Goal: Transaction & Acquisition: Purchase product/service

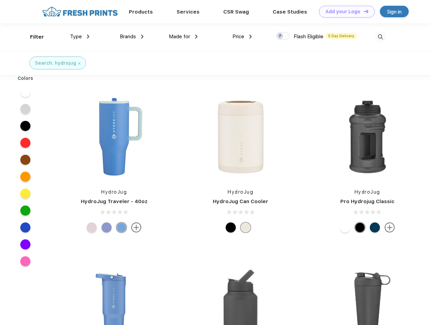
scroll to position [0, 0]
click at [345, 12] on link "Add your Logo Design Tool" at bounding box center [347, 12] width 56 height 12
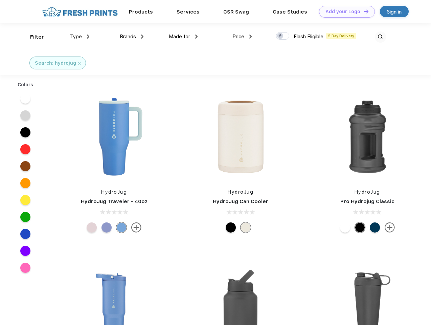
click at [0, 0] on div "Design Tool" at bounding box center [0, 0] width 0 height 0
click at [363, 11] on link "Add your Logo Design Tool" at bounding box center [347, 12] width 56 height 12
click at [33, 37] on div "Filter" at bounding box center [37, 37] width 14 height 8
click at [80, 37] on span "Type" at bounding box center [76, 37] width 12 height 6
click at [132, 37] on span "Brands" at bounding box center [128, 37] width 16 height 6
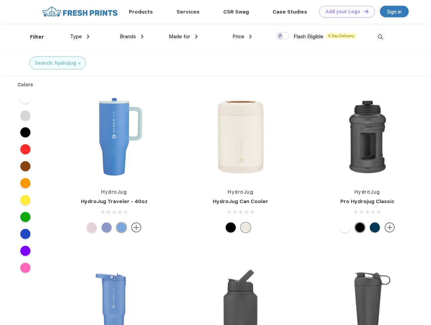
click at [184, 37] on span "Made for" at bounding box center [179, 37] width 21 height 6
click at [242, 37] on span "Price" at bounding box center [239, 37] width 12 height 6
click at [283, 36] on div at bounding box center [282, 35] width 13 height 7
click at [281, 36] on input "checkbox" at bounding box center [278, 34] width 4 height 4
click at [381, 37] on img at bounding box center [380, 36] width 11 height 11
